Goal: Use online tool/utility: Utilize a website feature to perform a specific function

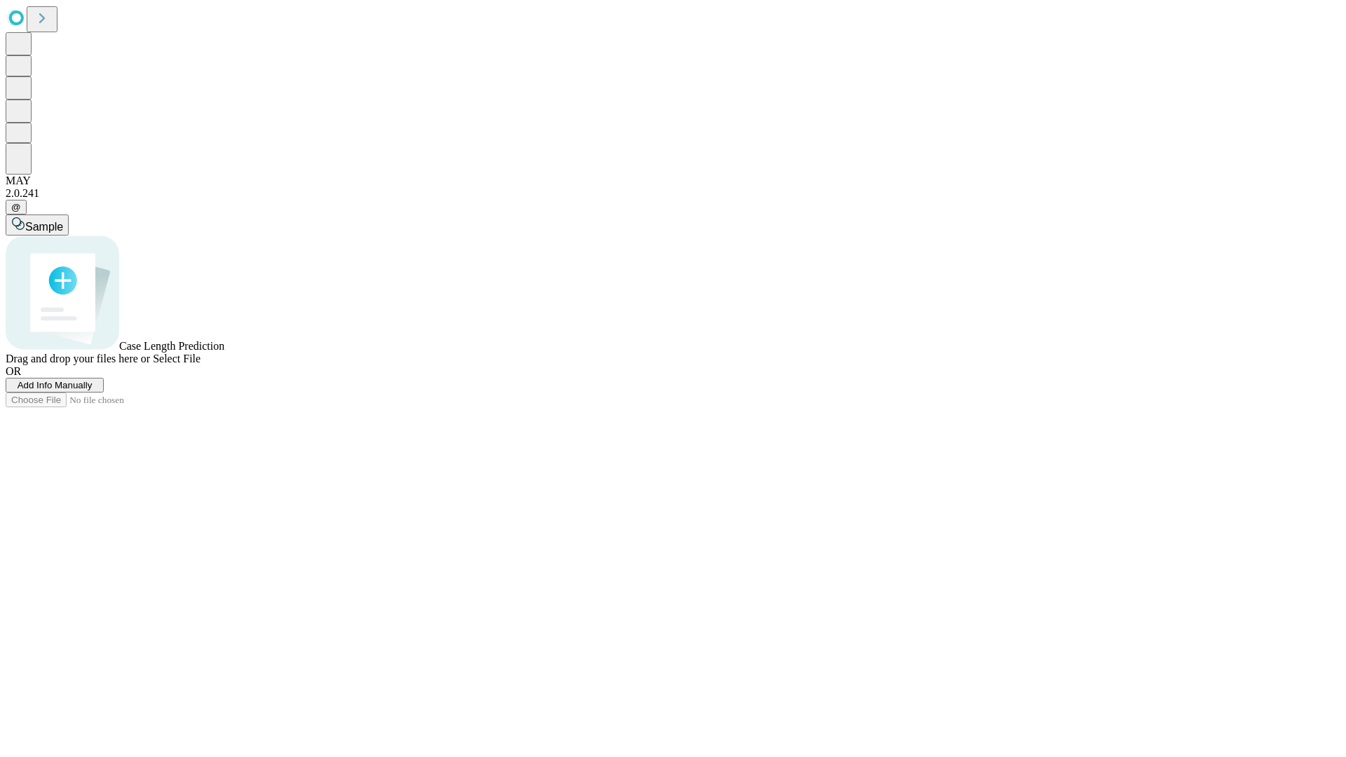
click at [201, 365] on span "Select File" at bounding box center [177, 359] width 48 height 12
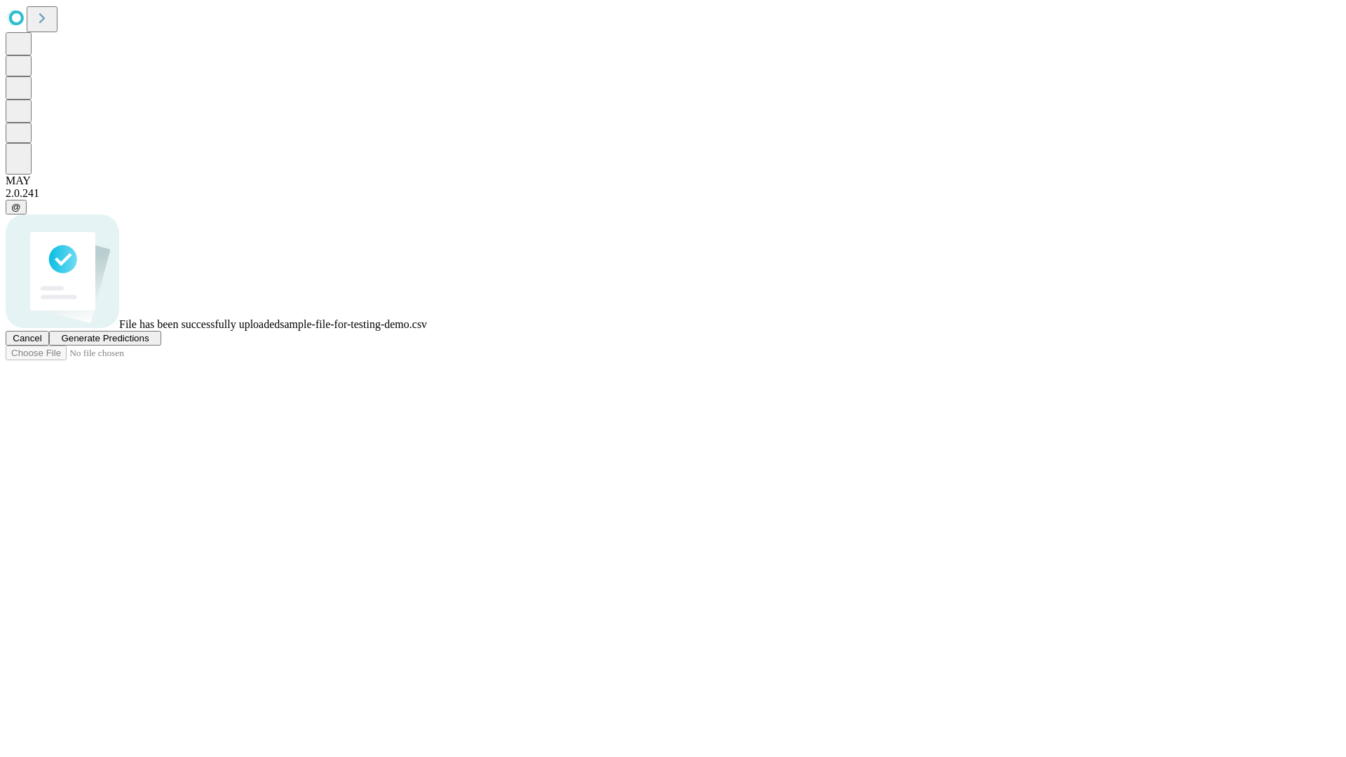
click at [149, 344] on span "Generate Predictions" at bounding box center [105, 338] width 88 height 11
